Goal: Information Seeking & Learning: Learn about a topic

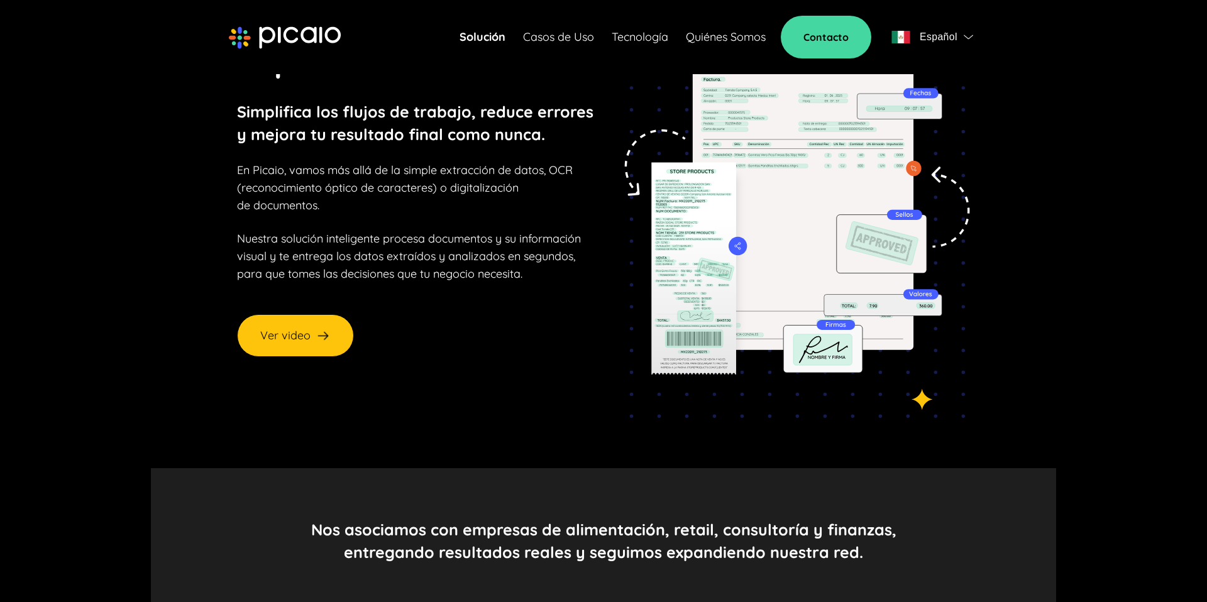
scroll to position [179, 0]
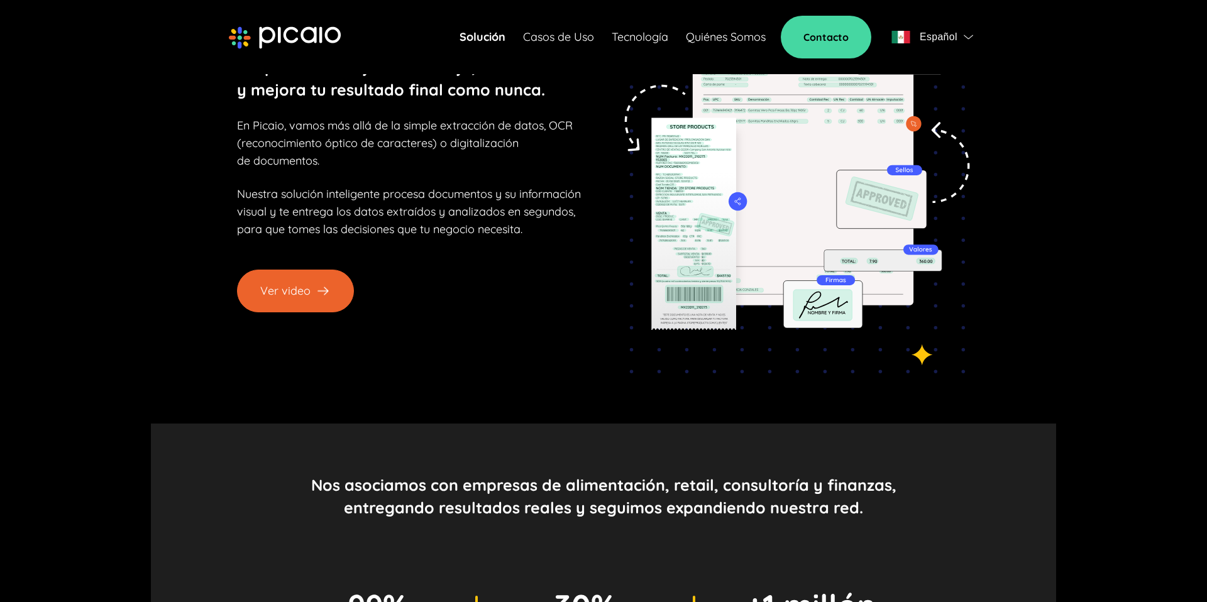
click at [302, 290] on button "Ver video" at bounding box center [295, 291] width 117 height 43
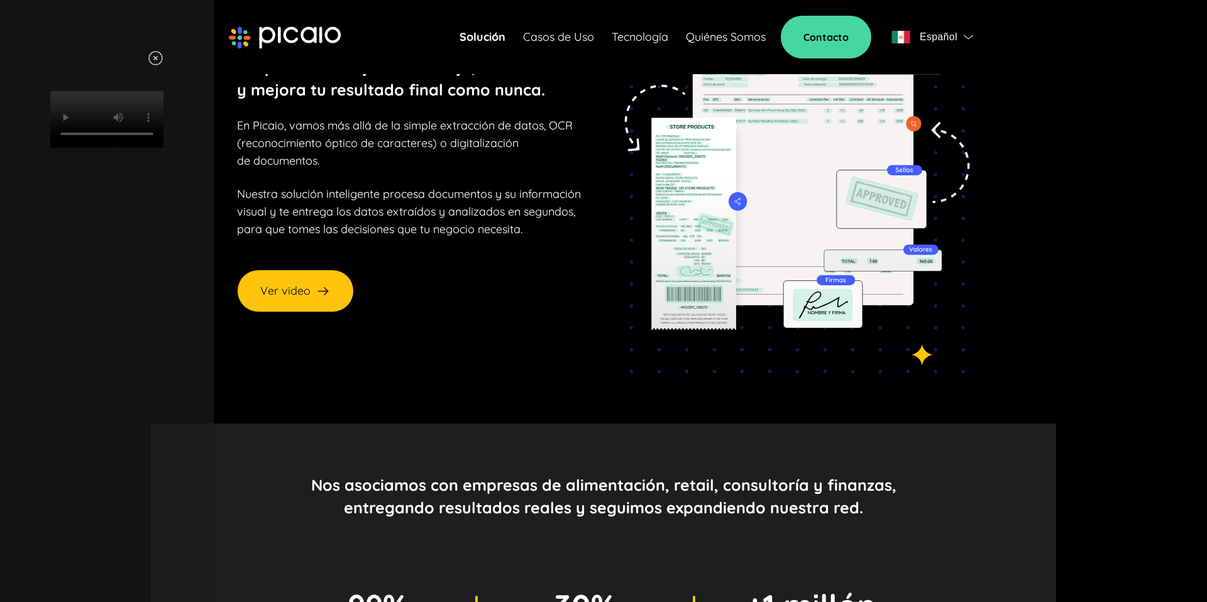
click at [201, 76] on div "Your browser does not support HTML video." at bounding box center [107, 98] width 189 height 97
click at [163, 148] on video "Your browser does not support HTML video." at bounding box center [106, 119] width 113 height 57
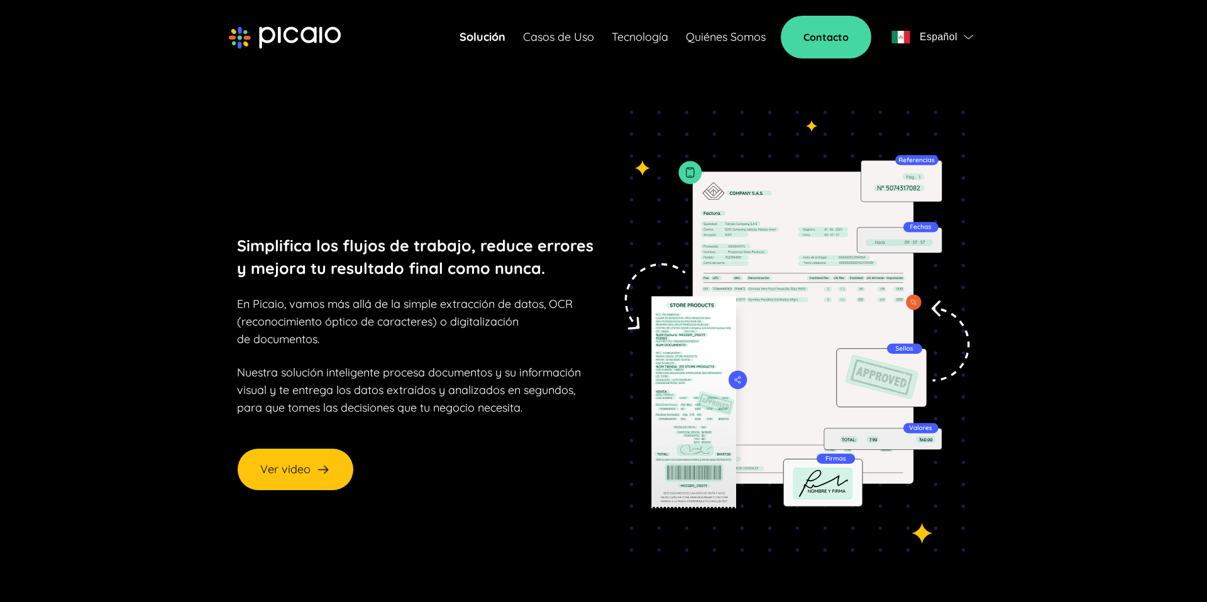
scroll to position [179, 0]
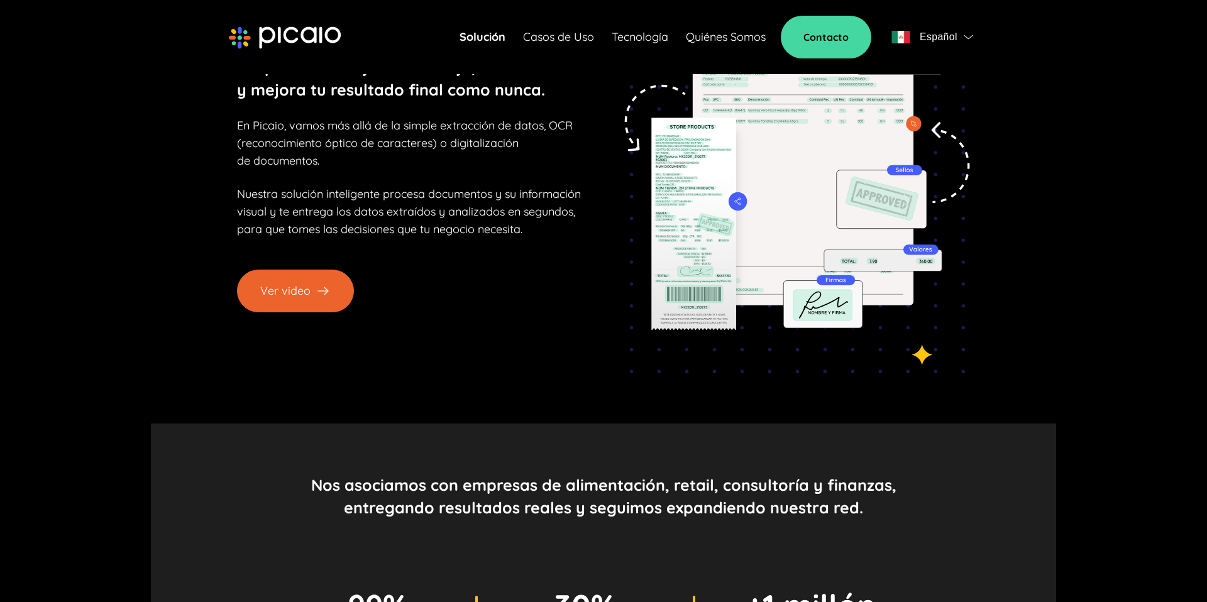
click at [306, 287] on button "Ver video" at bounding box center [295, 291] width 117 height 43
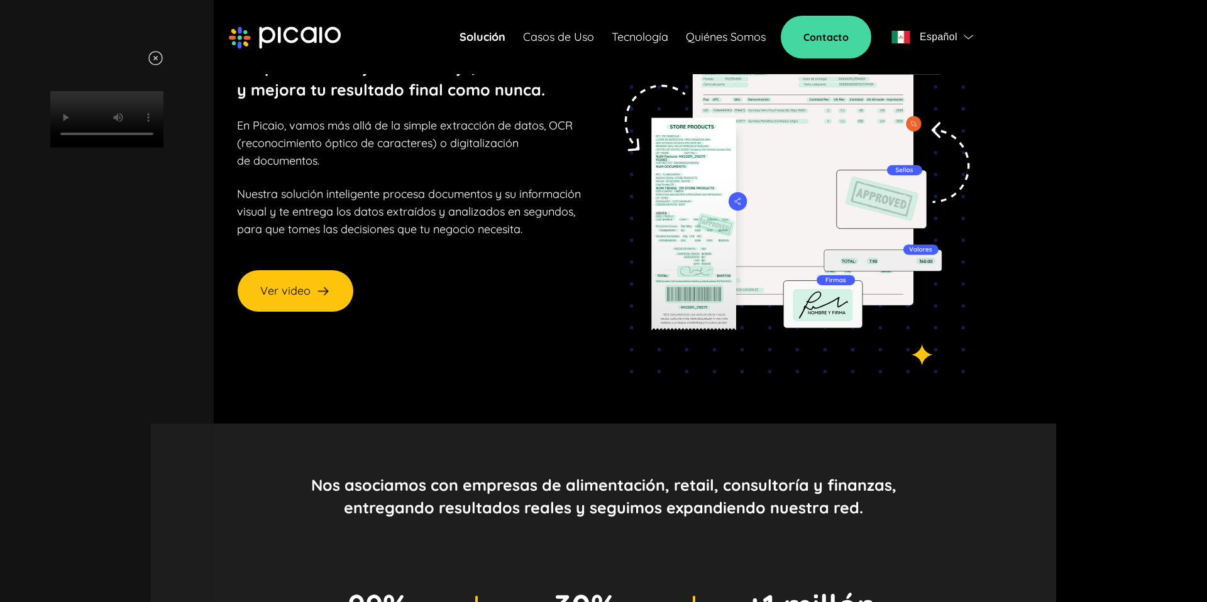
click at [163, 148] on video "Your browser does not support HTML video." at bounding box center [106, 119] width 113 height 57
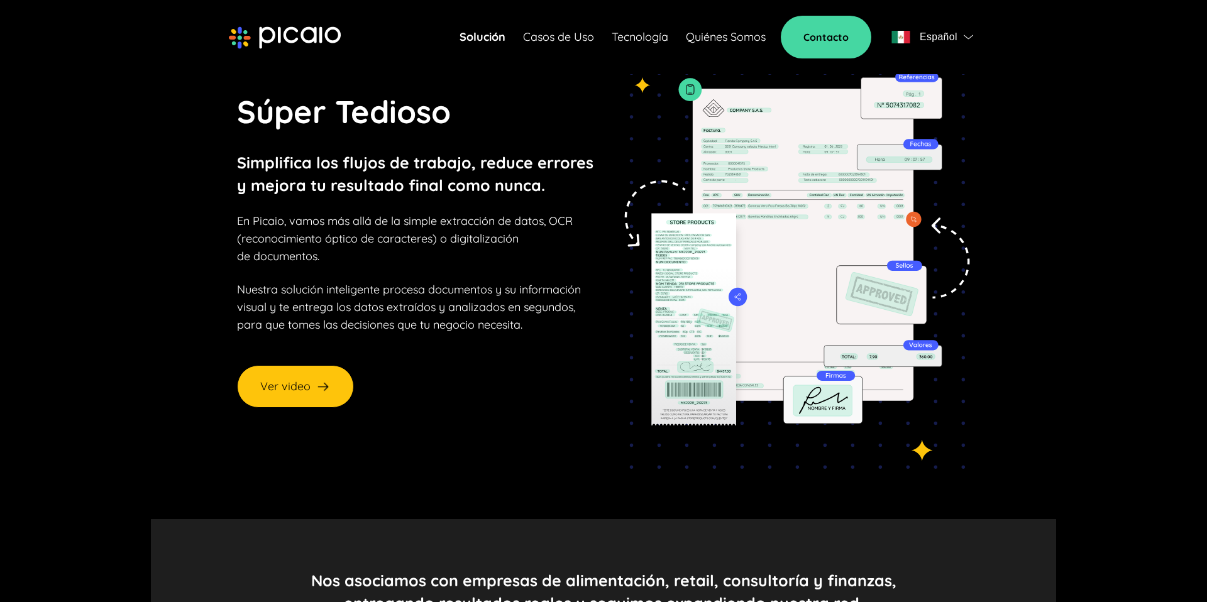
scroll to position [84, 0]
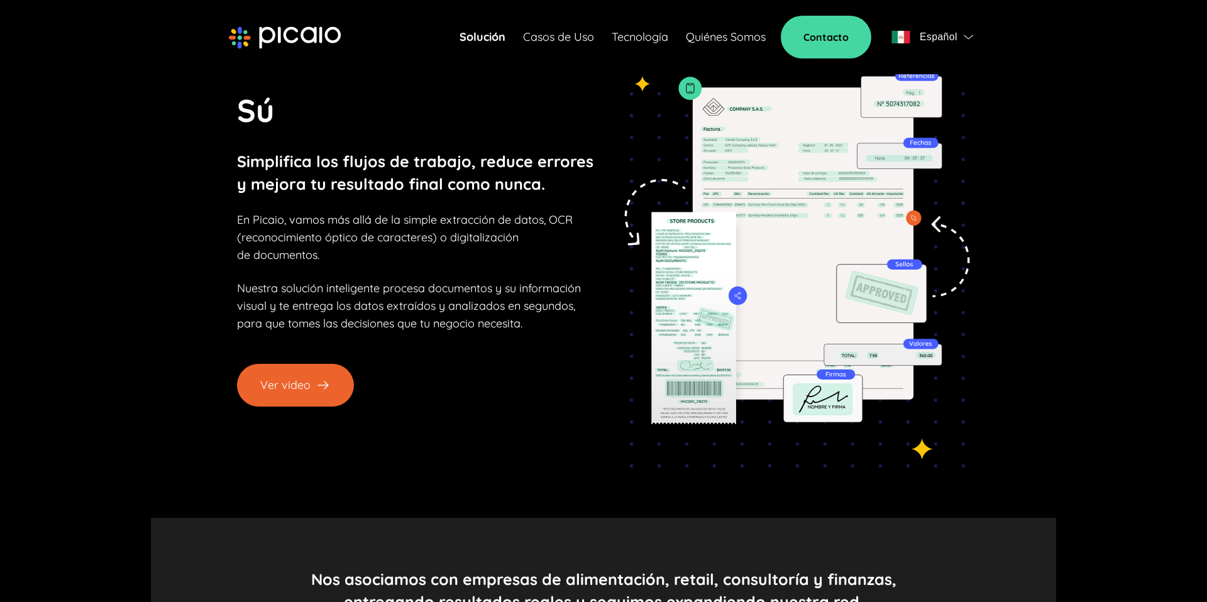
click at [309, 372] on button "Ver video" at bounding box center [295, 385] width 117 height 43
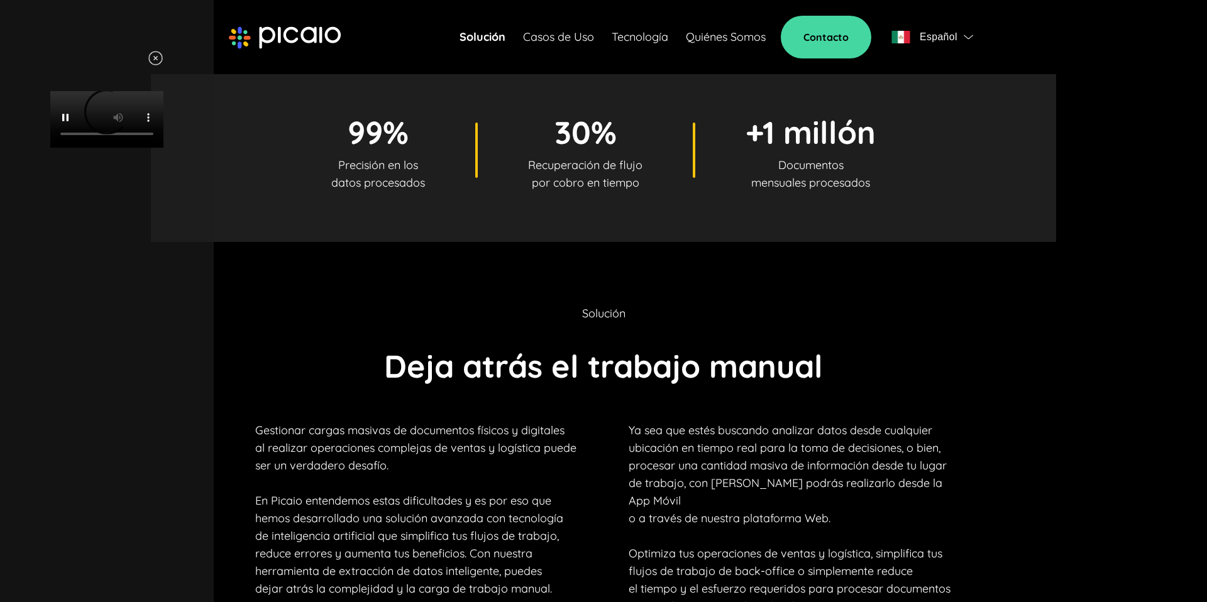
scroll to position [654, 0]
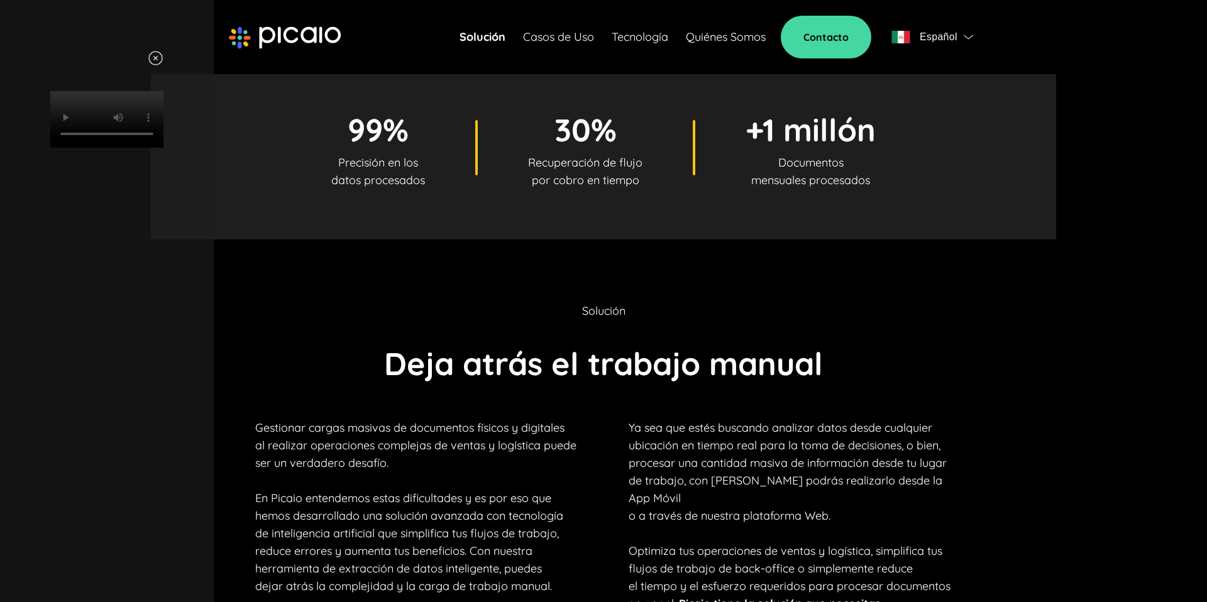
click at [201, 148] on div "Your browser does not support HTML video." at bounding box center [107, 98] width 189 height 97
click at [163, 60] on img at bounding box center [156, 58] width 16 height 16
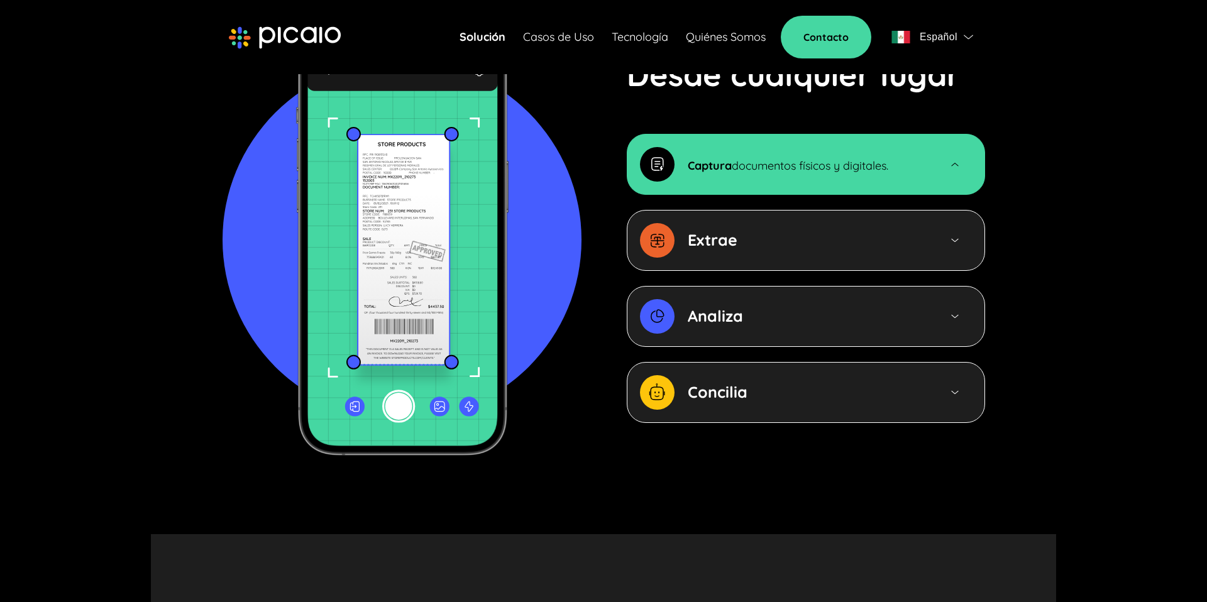
scroll to position [1393, 0]
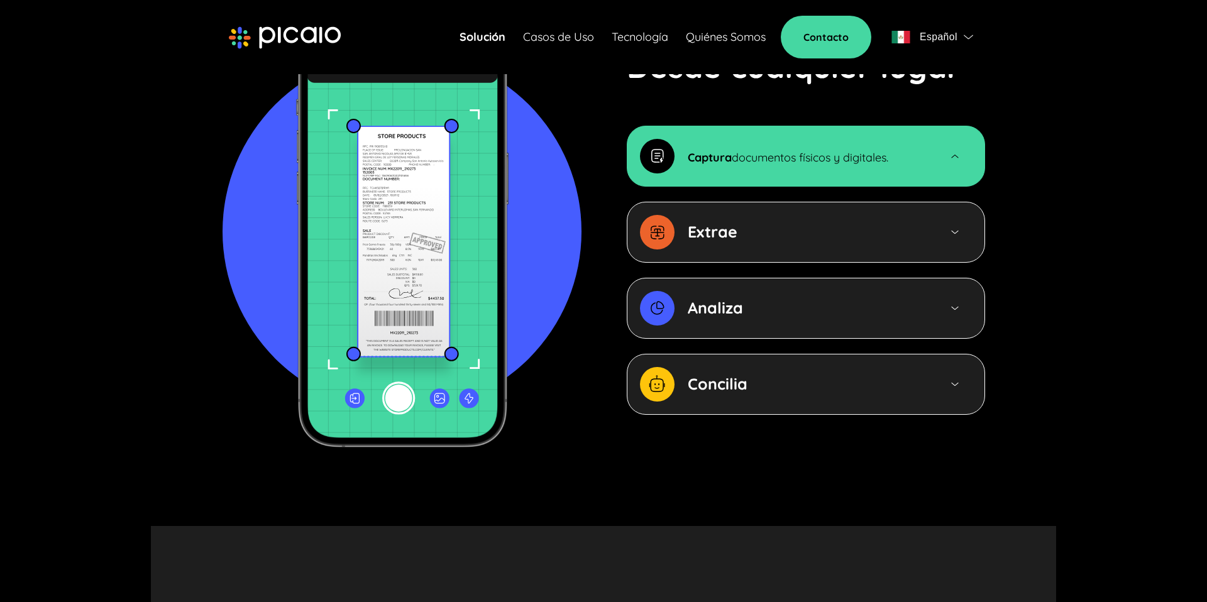
click at [751, 236] on div "Extrae" at bounding box center [806, 232] width 358 height 61
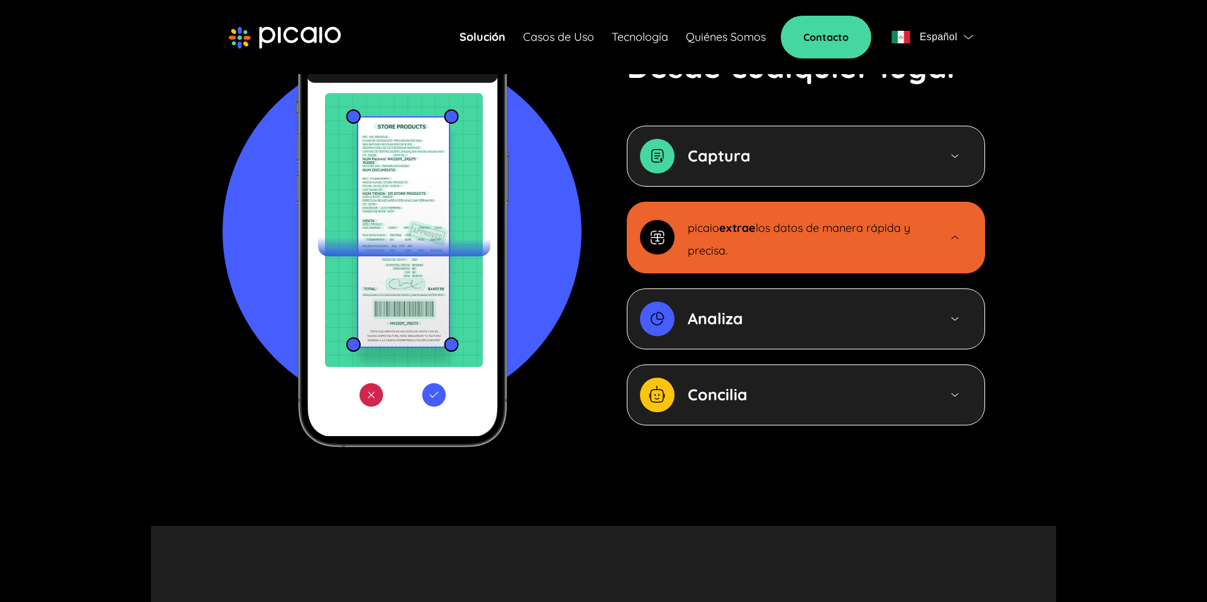
click at [736, 221] on b "extrae" at bounding box center [737, 228] width 36 height 14
click at [801, 307] on div "Analiza" at bounding box center [807, 318] width 239 height 23
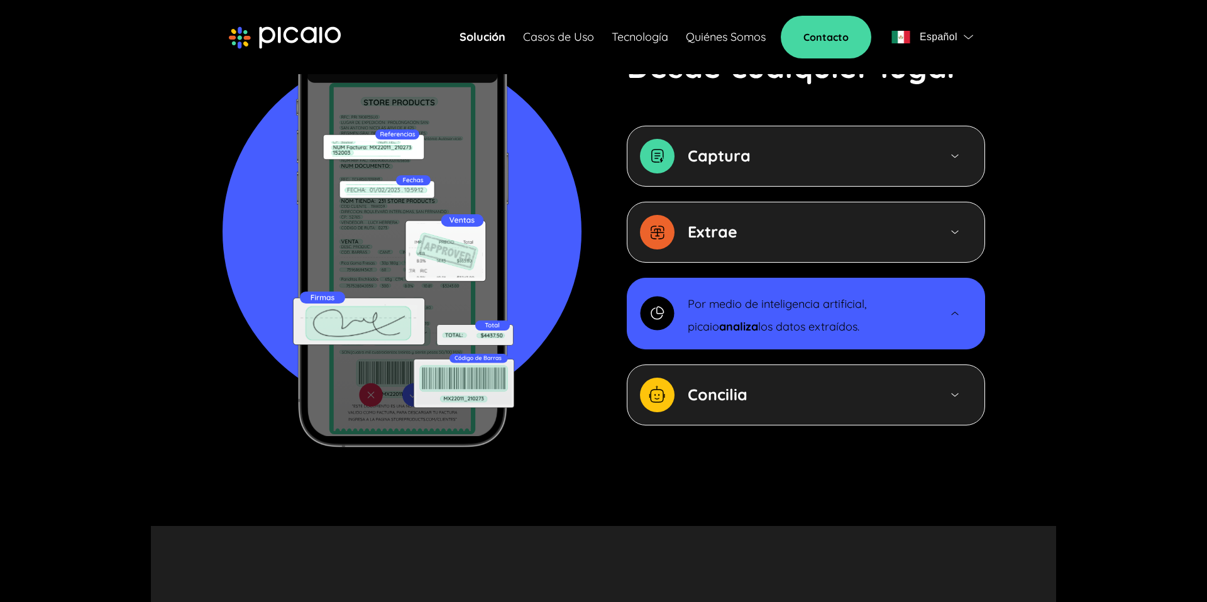
click at [795, 383] on div "Concilia" at bounding box center [807, 394] width 239 height 23
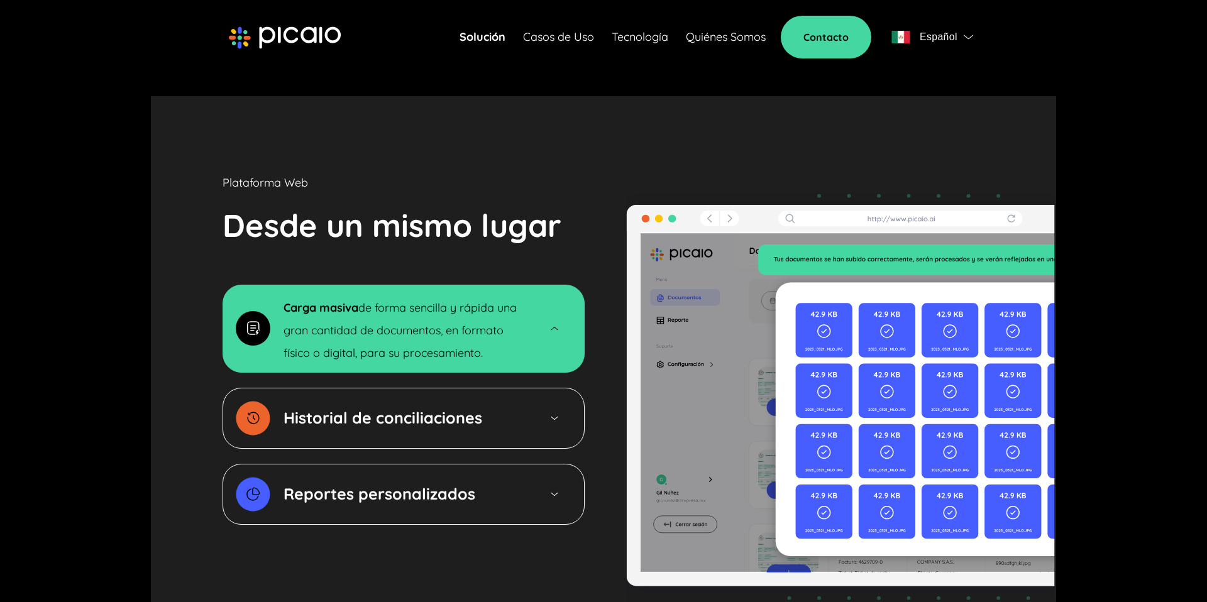
scroll to position [1826, 0]
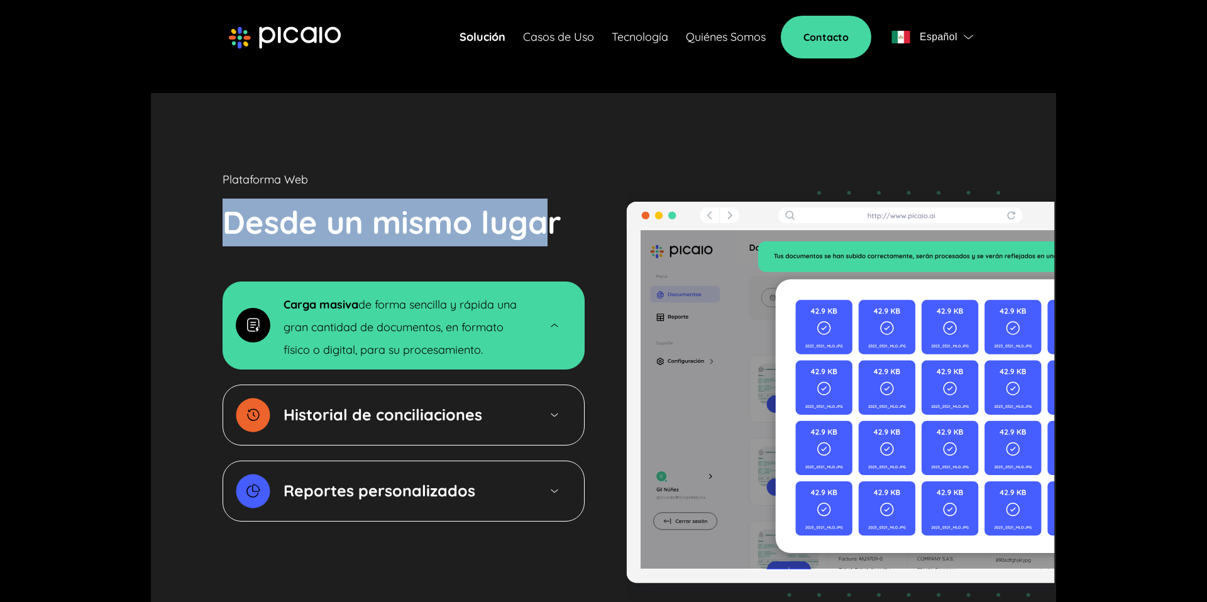
drag, startPoint x: 226, startPoint y: 206, endPoint x: 553, endPoint y: 202, distance: 326.9
click at [553, 202] on p "Desde un mismo lugar" at bounding box center [392, 223] width 339 height 48
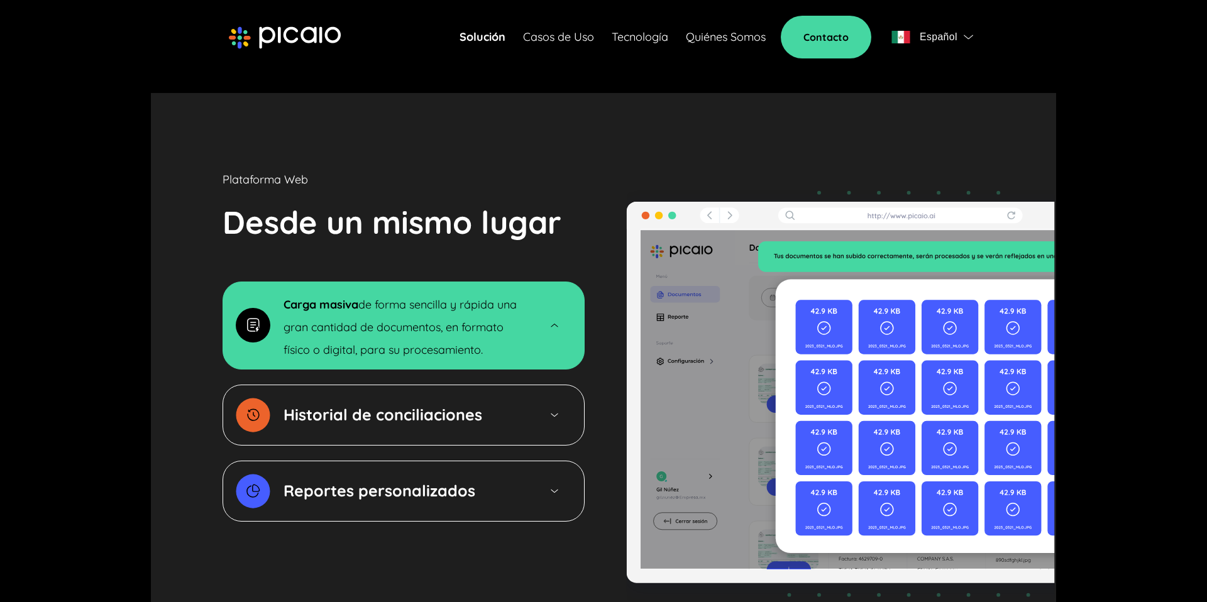
scroll to position [1859, 0]
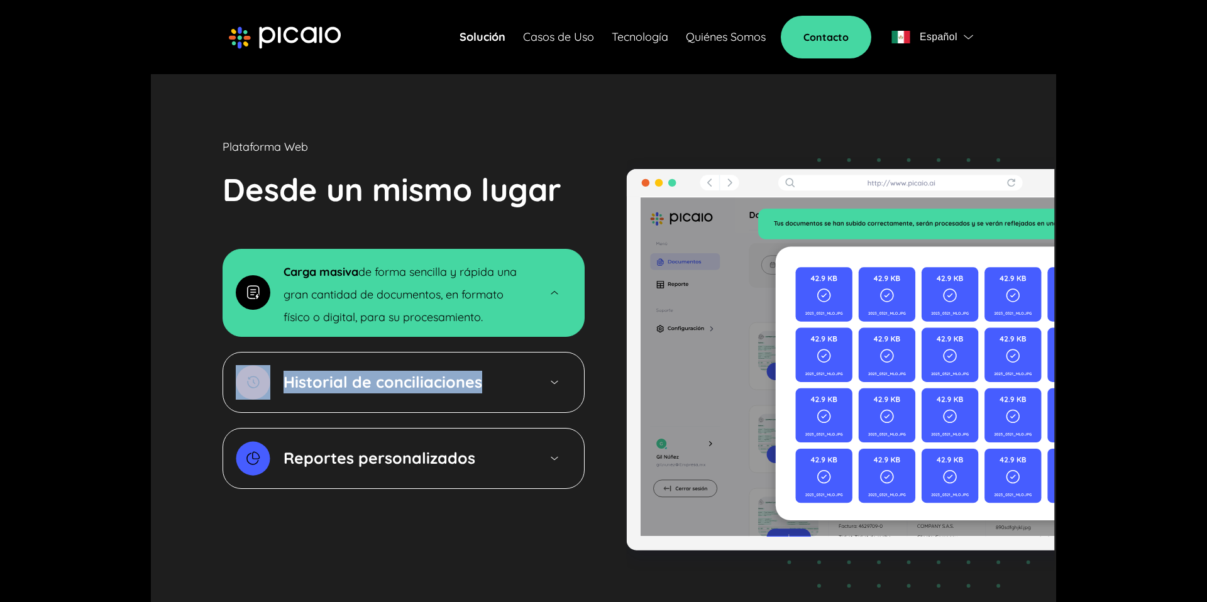
drag, startPoint x: 489, startPoint y: 361, endPoint x: 250, endPoint y: 366, distance: 239.5
click at [250, 366] on div "Historial de conciliaciones" at bounding box center [370, 382] width 268 height 35
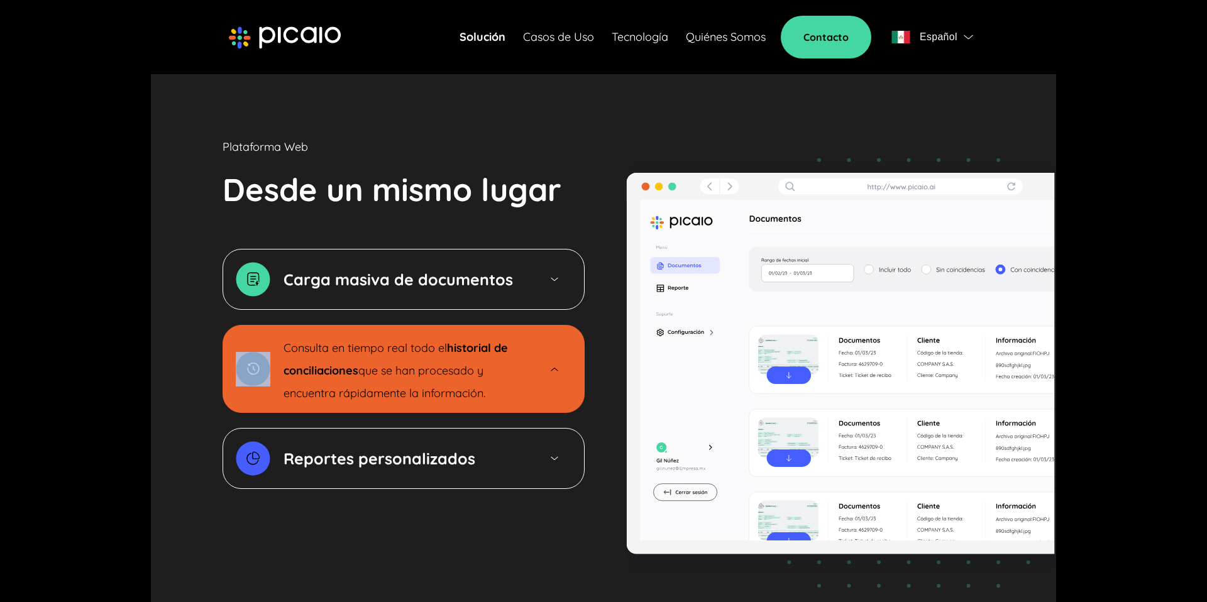
click at [195, 354] on section "Plataforma Web Desde un mismo lugar Carga masiva de documentos Consulta en tiem…" at bounding box center [603, 374] width 905 height 629
click at [365, 272] on div "Carga masiva de documentos" at bounding box center [370, 279] width 268 height 35
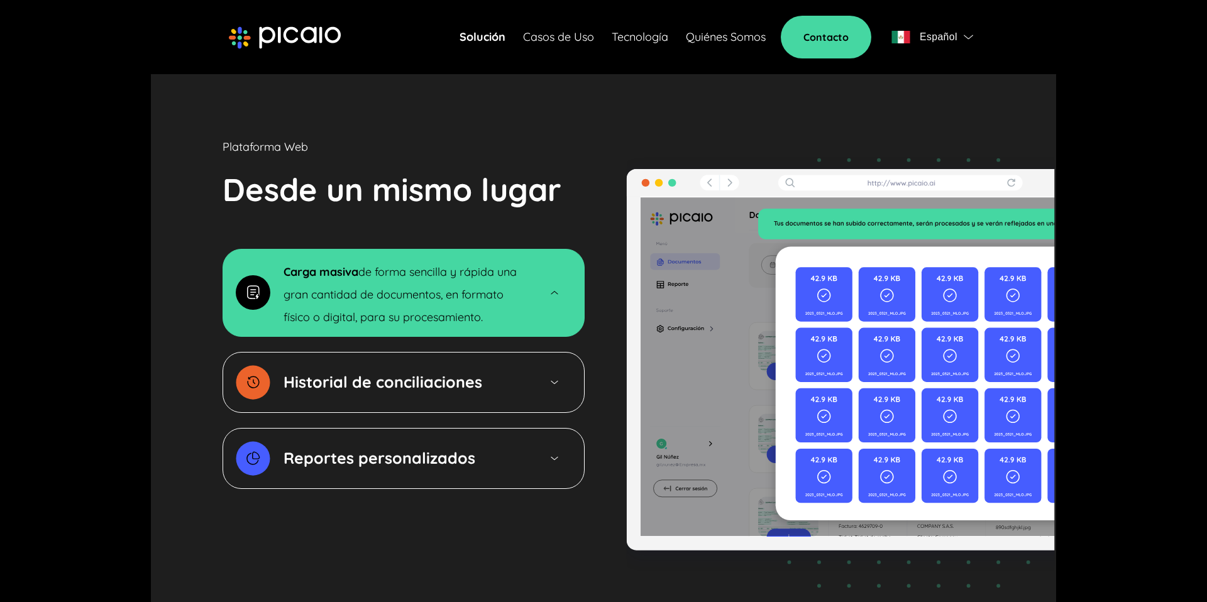
click at [373, 371] on p "Historial de conciliaciones" at bounding box center [382, 382] width 199 height 23
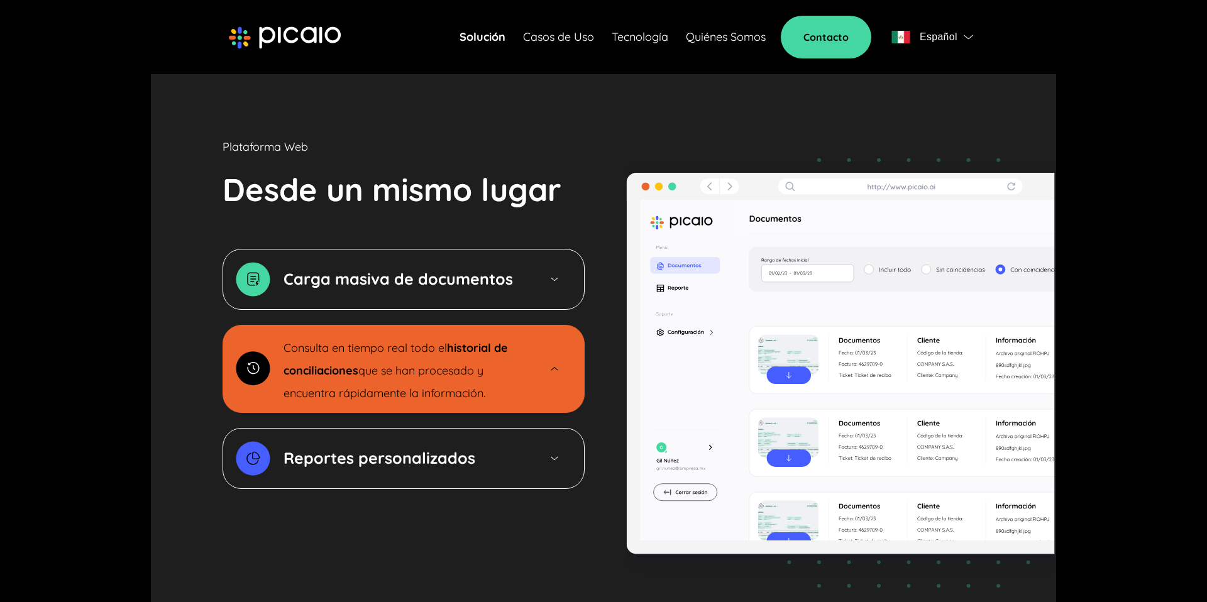
click at [423, 448] on strong "Reportes personalizados" at bounding box center [379, 457] width 192 height 19
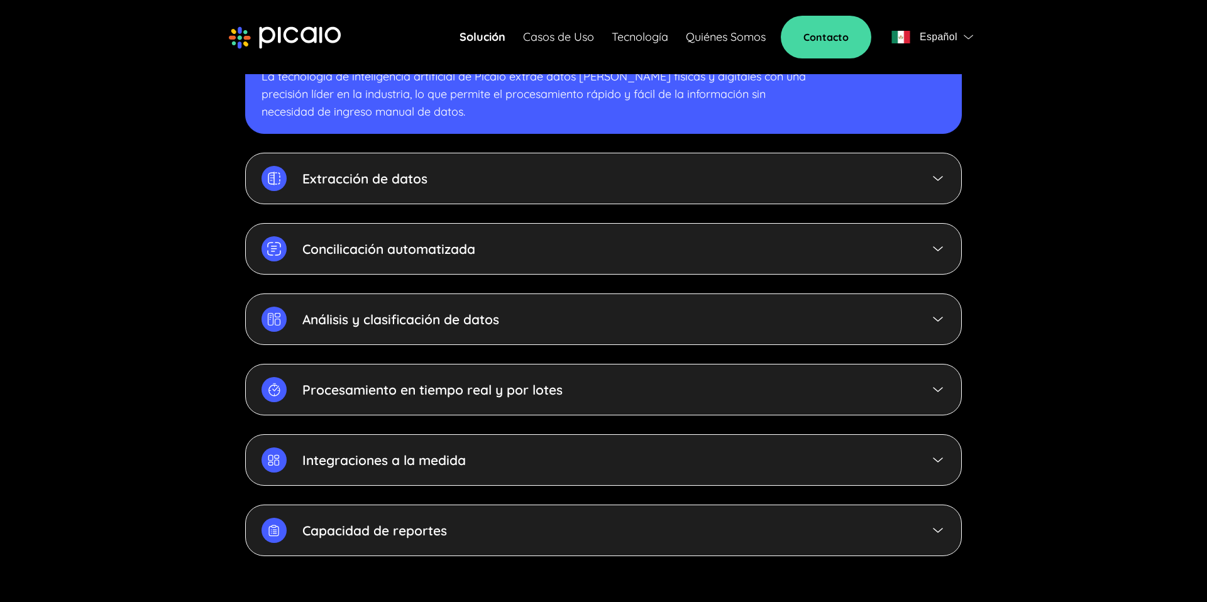
scroll to position [2926, 0]
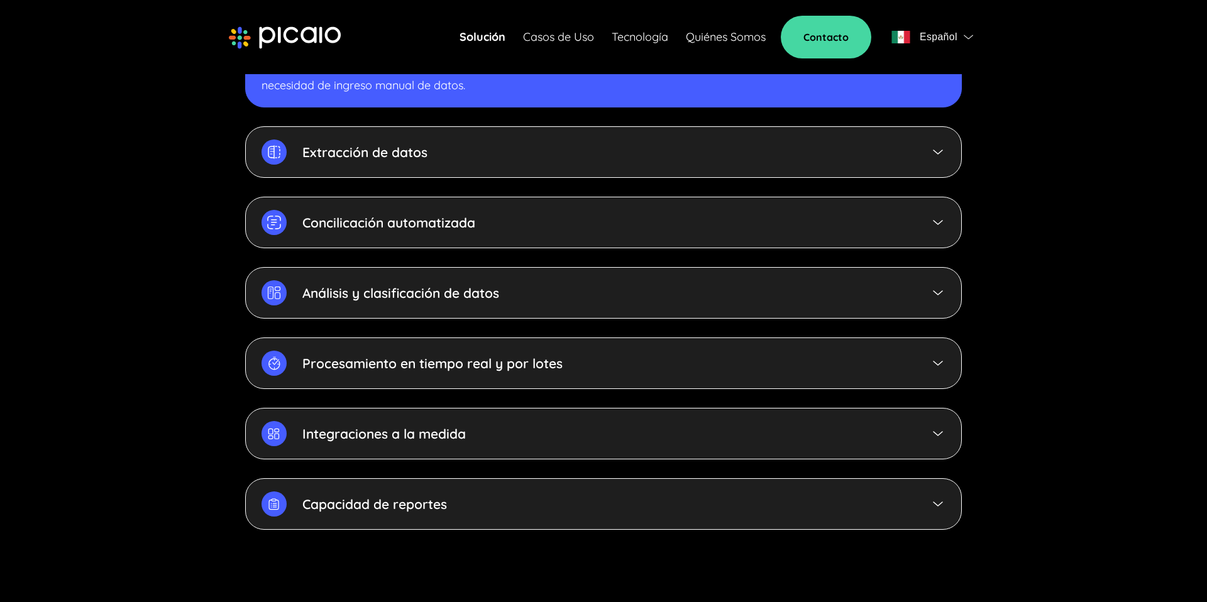
click at [570, 345] on div "Procesamiento en tiempo real y por lotes" at bounding box center [603, 364] width 717 height 52
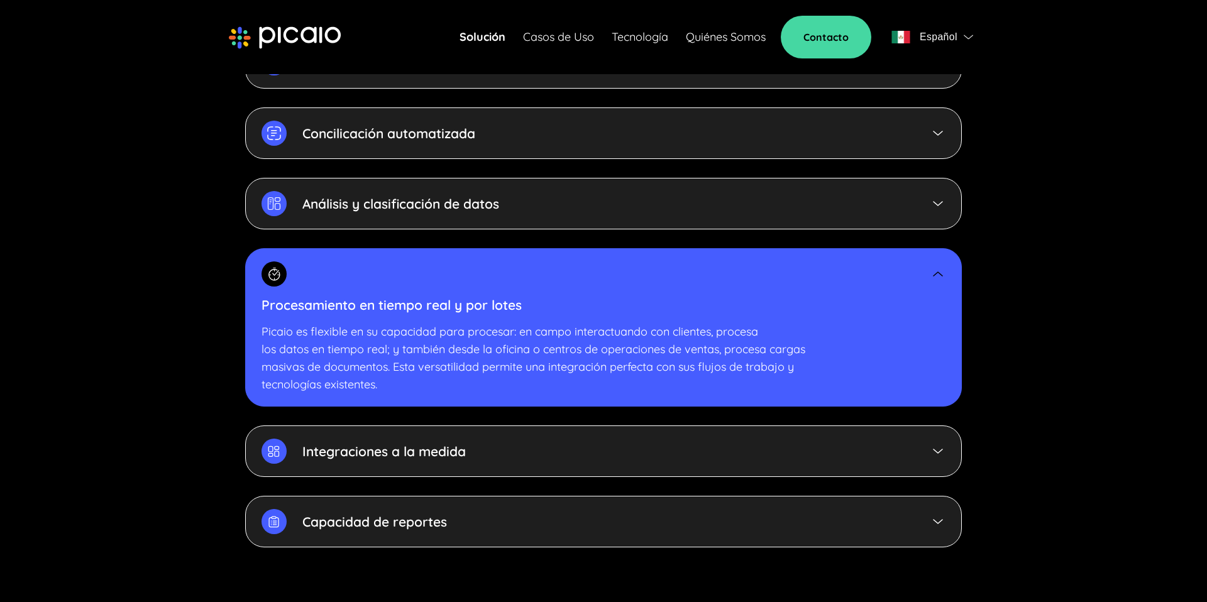
click at [534, 294] on div "Procesamiento en tiempo real y por lotes Picaio es flexible en su capacidad par…" at bounding box center [603, 327] width 717 height 158
click at [514, 261] on div at bounding box center [603, 273] width 684 height 25
click at [478, 248] on div "Procesamiento en tiempo real y por lotes Picaio es flexible en su capacidad par…" at bounding box center [603, 327] width 717 height 158
click at [940, 267] on img at bounding box center [937, 274] width 15 height 15
click at [937, 267] on img at bounding box center [937, 274] width 15 height 15
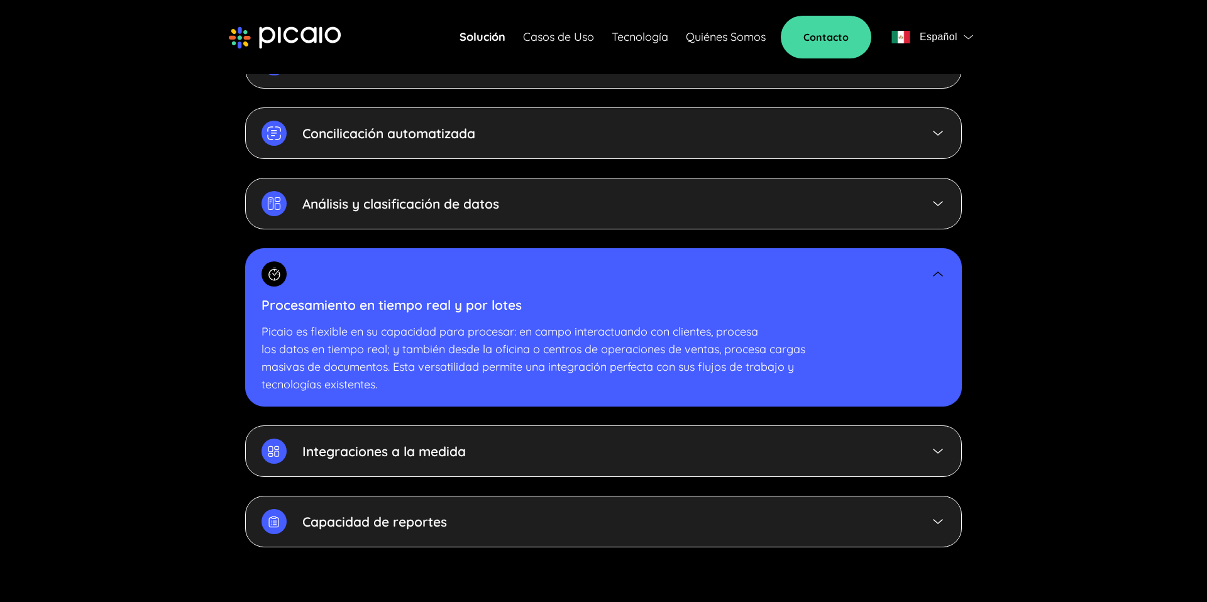
click at [937, 267] on img at bounding box center [937, 274] width 15 height 15
click at [514, 431] on div "Integraciones a la medida" at bounding box center [603, 452] width 717 height 52
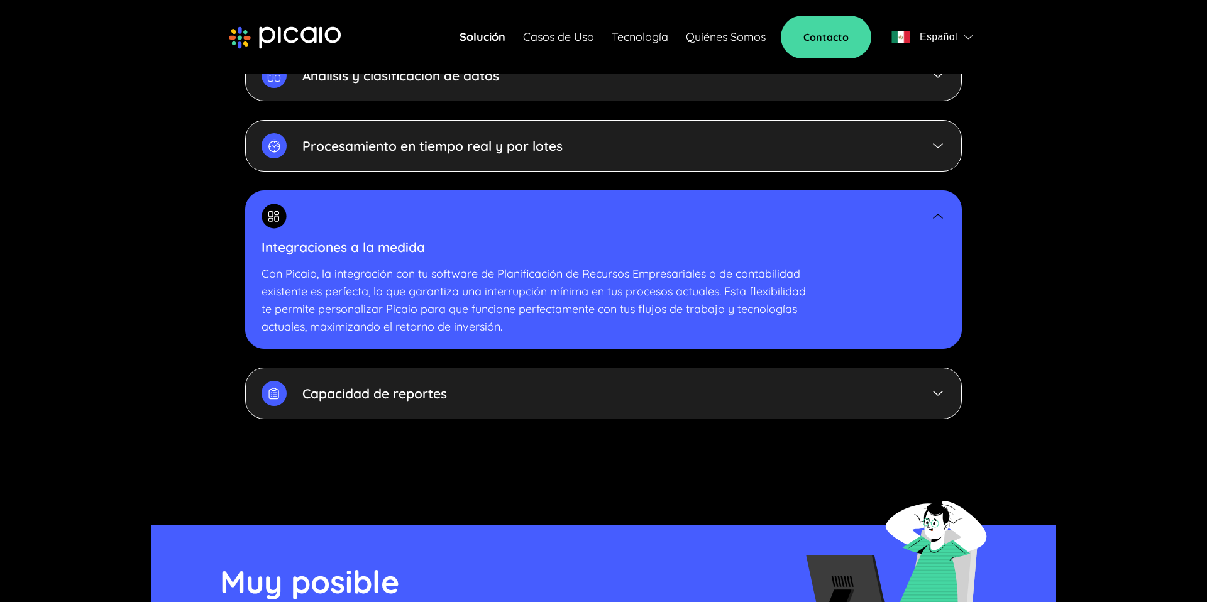
scroll to position [3055, 0]
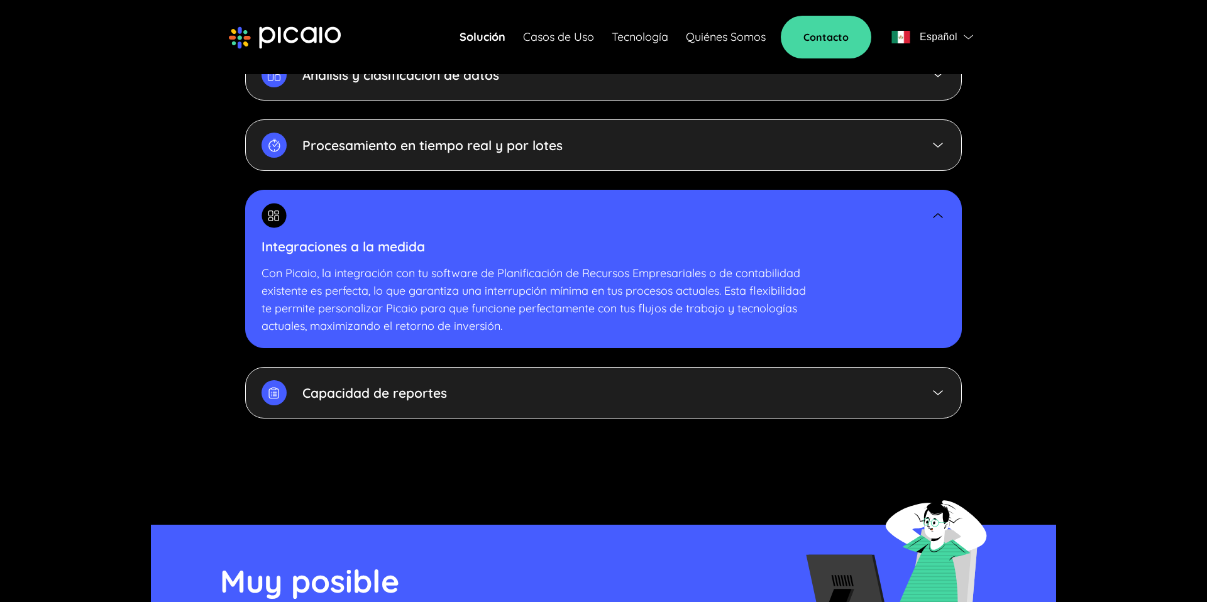
click at [470, 377] on div "Capacidad de reportes" at bounding box center [603, 393] width 717 height 52
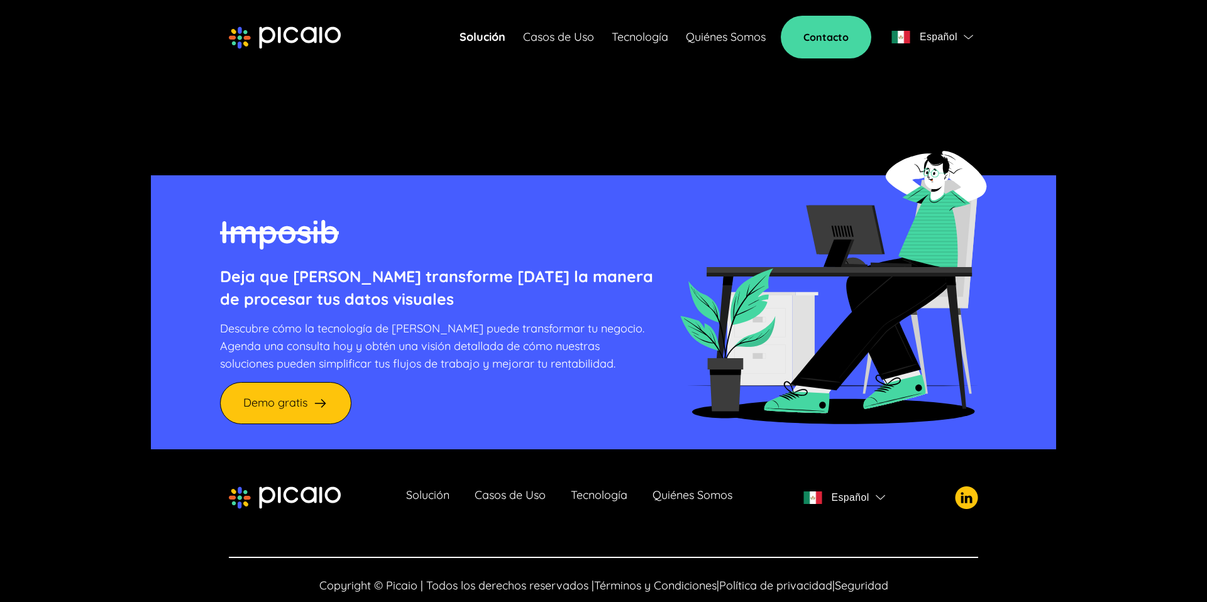
scroll to position [3396, 0]
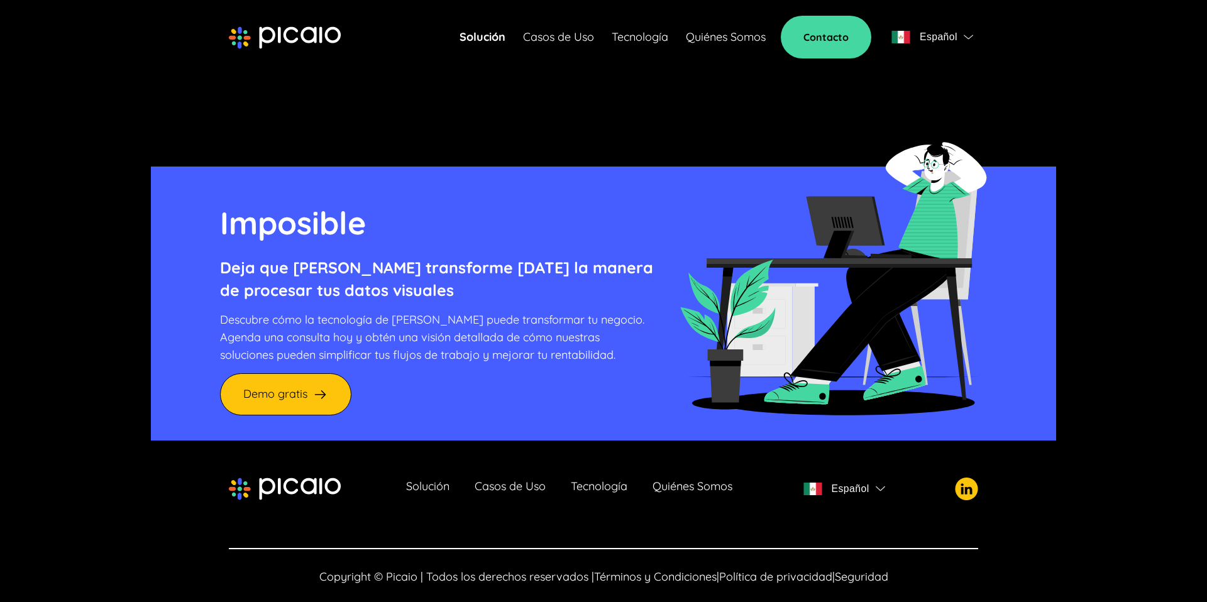
click at [520, 480] on link "Casos de Uso" at bounding box center [510, 489] width 71 height 18
